Goal: Information Seeking & Learning: Learn about a topic

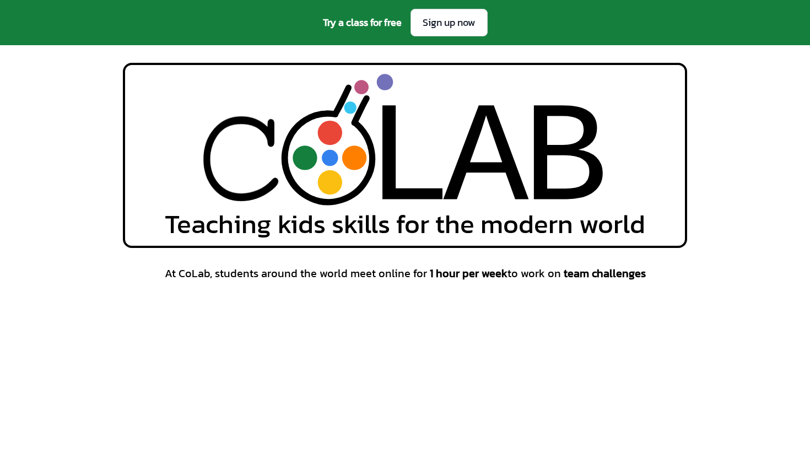
click at [760, 171] on div "L L A A B B Teaching kids skills for the modern world" at bounding box center [405, 155] width 810 height 185
click at [537, 191] on div "B" at bounding box center [565, 161] width 85 height 171
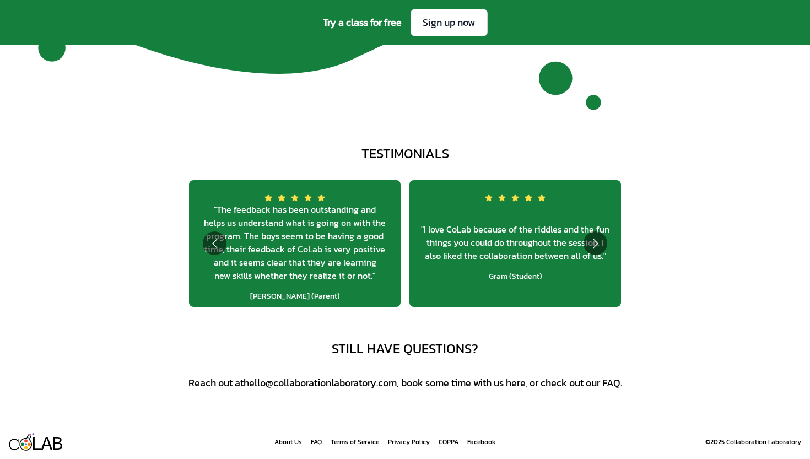
scroll to position [3962, 0]
drag, startPoint x: 374, startPoint y: 391, endPoint x: 278, endPoint y: 390, distance: 95.3
drag, startPoint x: 274, startPoint y: 381, endPoint x: 630, endPoint y: 0, distance: 521.6
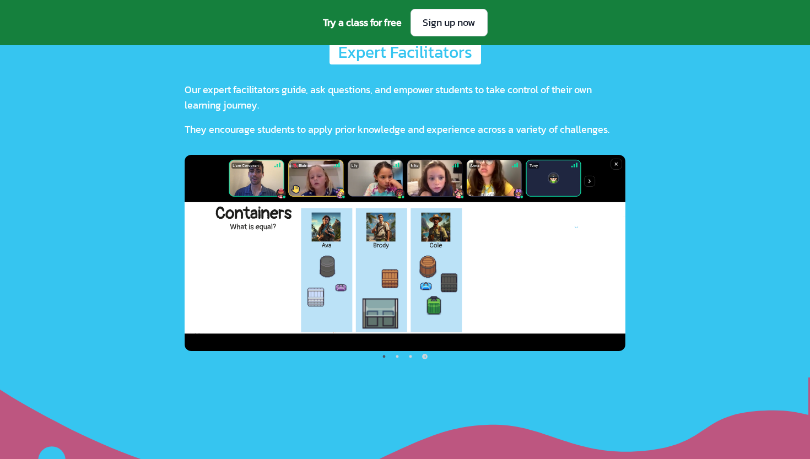
scroll to position [2580, 0]
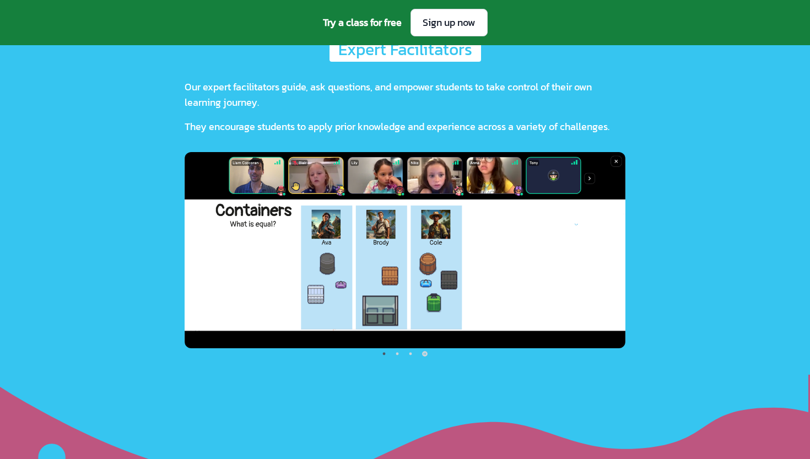
click at [655, 229] on div "Expert Facilitators Our expert facilitators guide, ask questions, and empower s…" at bounding box center [405, 197] width 810 height 320
click at [44, 297] on div "Expert Facilitators Our expert facilitators guide, ask questions, and empower s…" at bounding box center [405, 197] width 810 height 320
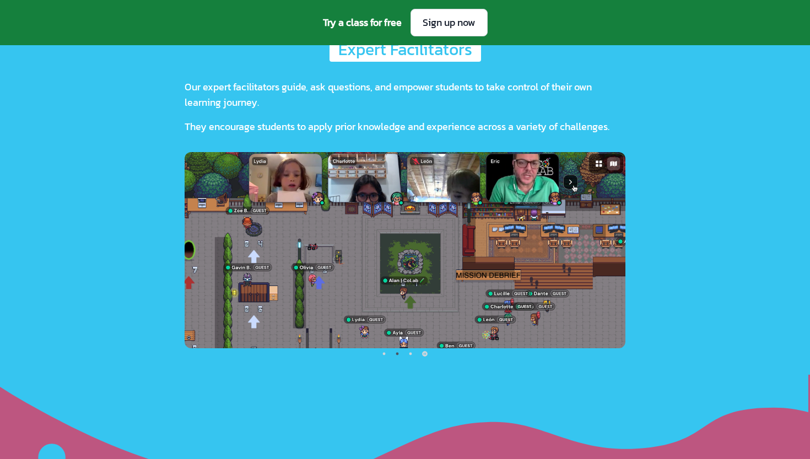
drag, startPoint x: 656, startPoint y: 326, endPoint x: 191, endPoint y: 171, distance: 490.9
click at [191, 171] on div "Expert Facilitators Our expert facilitators guide, ask questions, and empower s…" at bounding box center [405, 197] width 810 height 320
click at [760, 235] on div "Expert Facilitators Our expert facilitators guide, ask questions, and empower s…" at bounding box center [405, 197] width 810 height 320
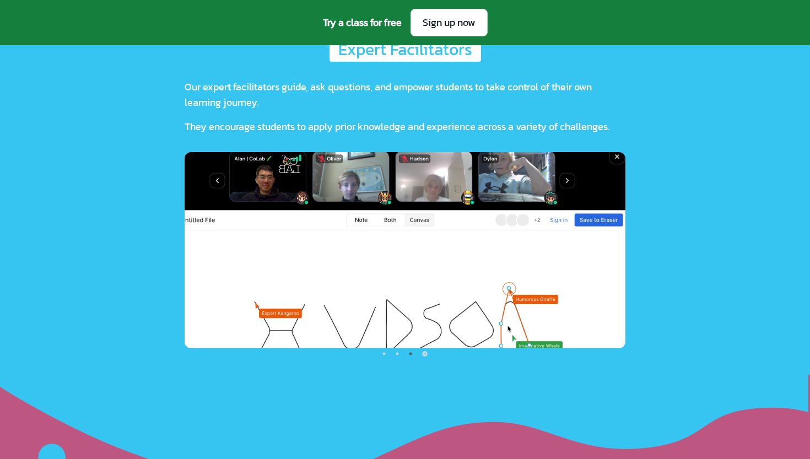
click at [156, 275] on div "Expert Facilitators Our expert facilitators guide, ask questions, and empower s…" at bounding box center [405, 197] width 810 height 320
click at [252, 263] on img at bounding box center [405, 250] width 441 height 196
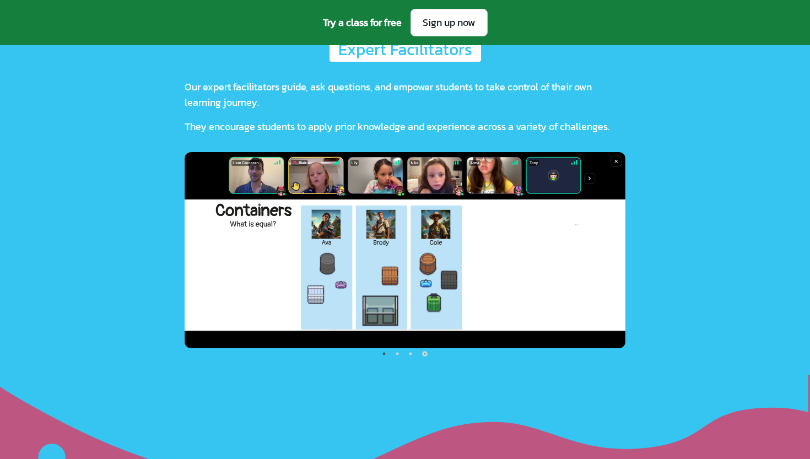
click at [634, 266] on div "Expert Facilitators Our expert facilitators guide, ask questions, and empower s…" at bounding box center [405, 197] width 810 height 320
click at [514, 176] on img at bounding box center [405, 250] width 441 height 196
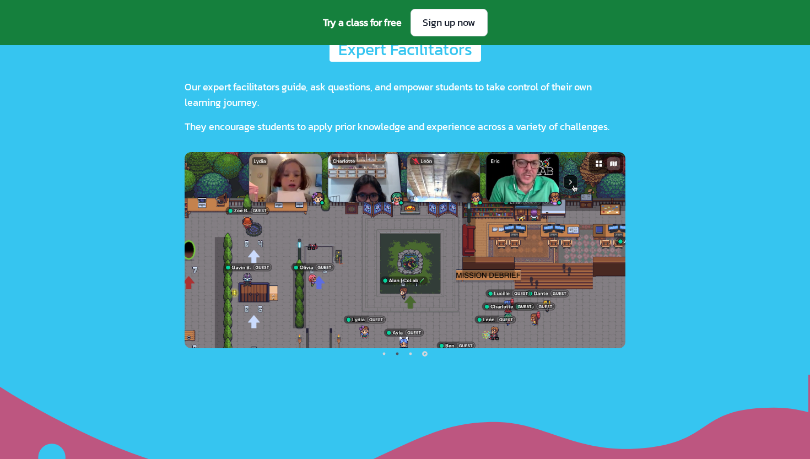
click at [661, 223] on div "Expert Facilitators Our expert facilitators guide, ask questions, and empower s…" at bounding box center [405, 197] width 810 height 320
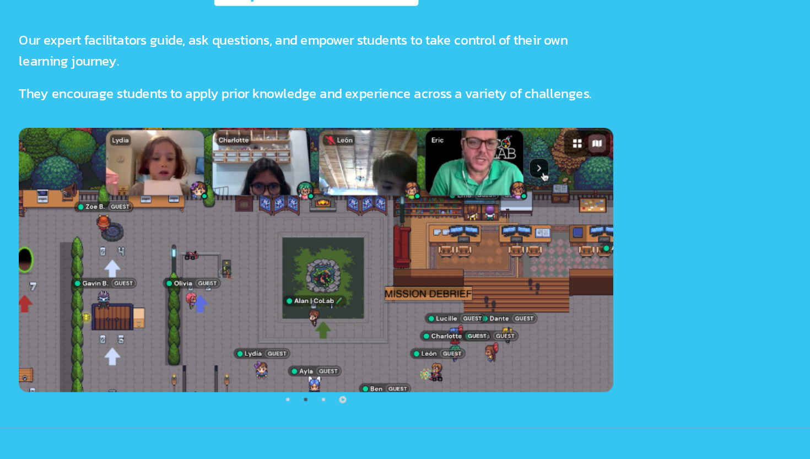
click at [324, 379] on icon at bounding box center [405, 429] width 810 height 109
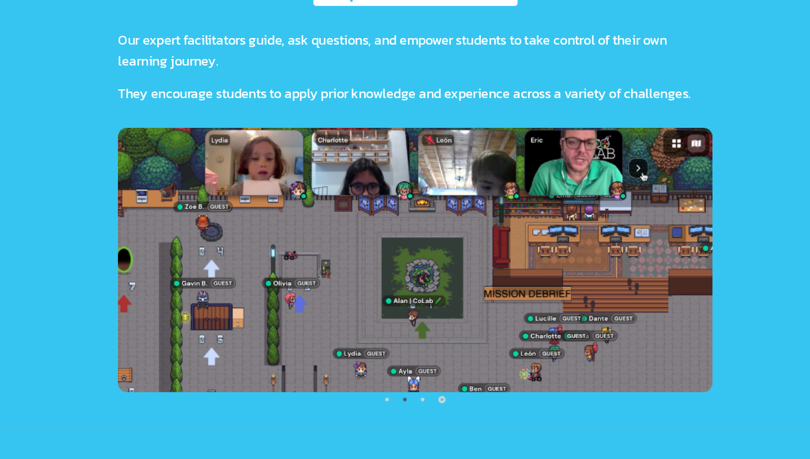
click at [602, 163] on img at bounding box center [405, 250] width 441 height 196
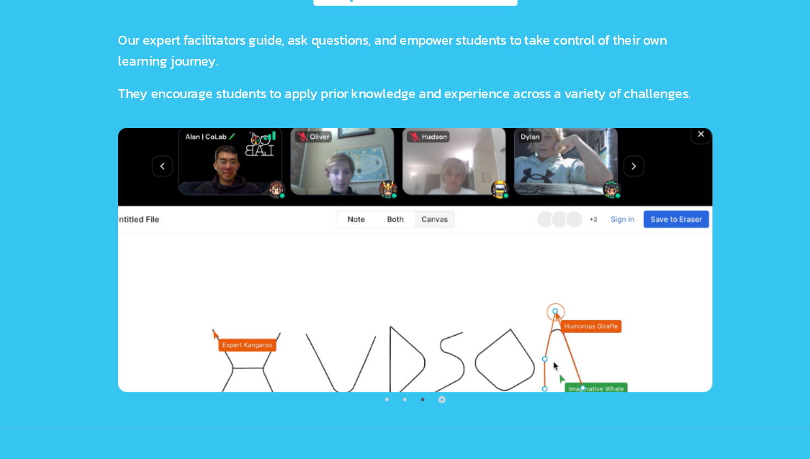
click at [595, 164] on img at bounding box center [405, 250] width 441 height 196
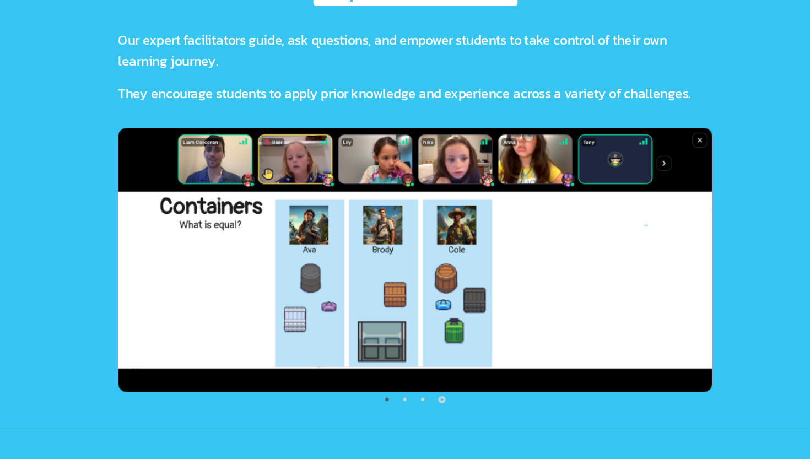
click at [595, 215] on img at bounding box center [405, 250] width 441 height 196
